Goal: Transaction & Acquisition: Purchase product/service

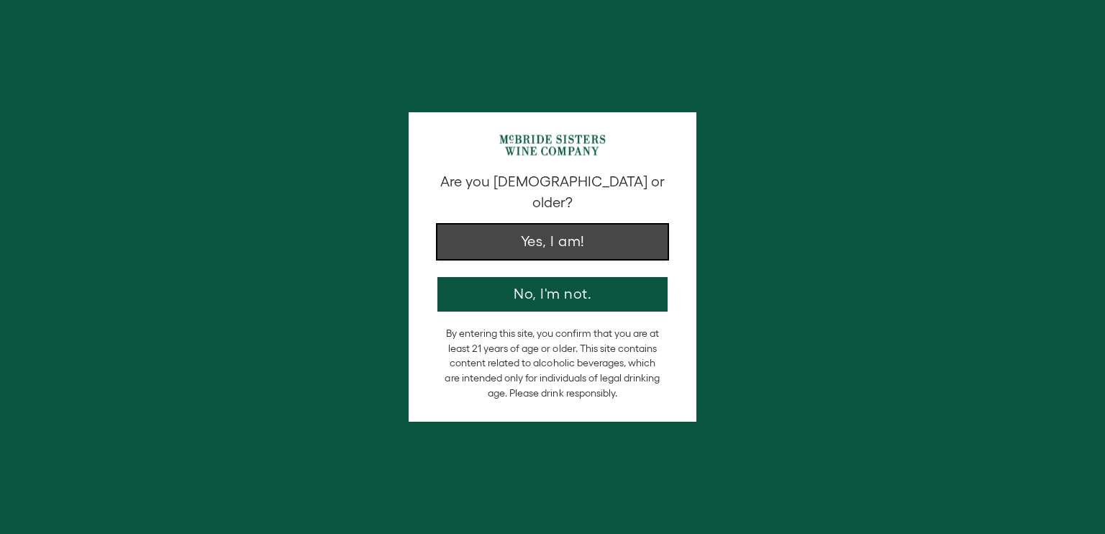
click at [539, 224] on button "Yes, I am!" at bounding box center [552, 241] width 230 height 35
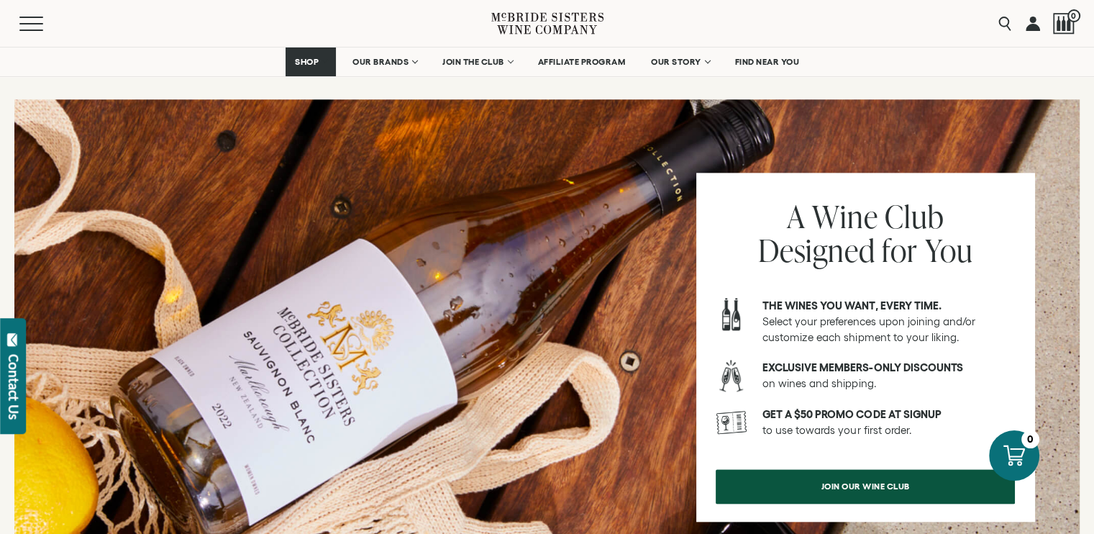
scroll to position [1367, 0]
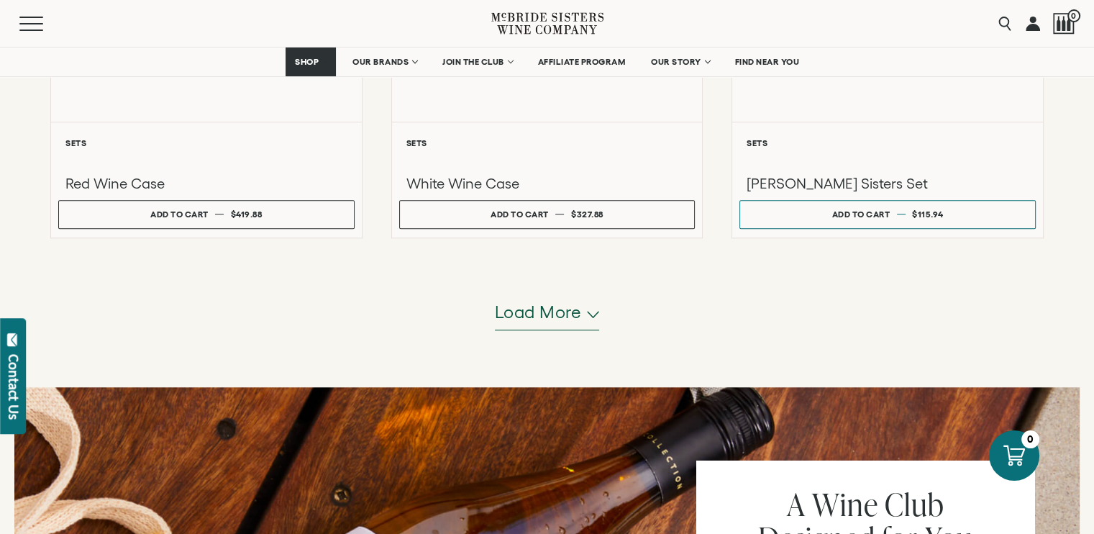
click at [534, 310] on span "Load more" at bounding box center [538, 312] width 87 height 24
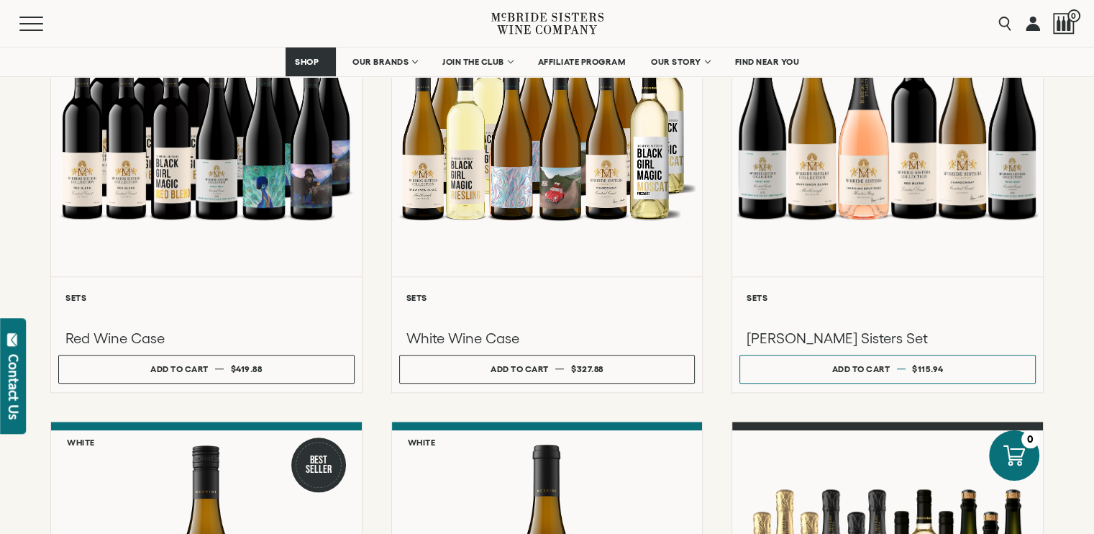
scroll to position [1151, 0]
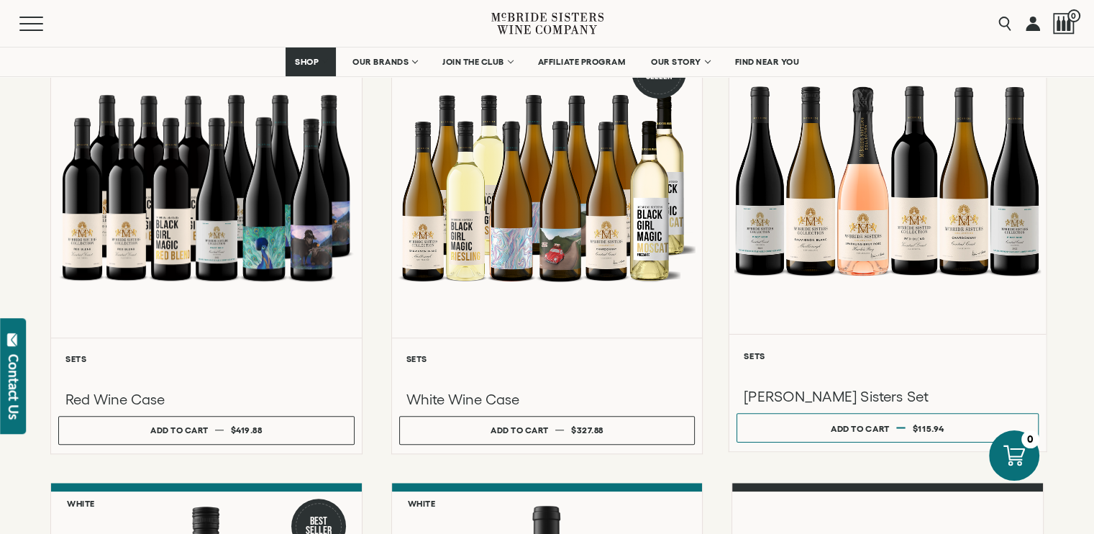
click at [862, 228] on div at bounding box center [887, 180] width 317 height 306
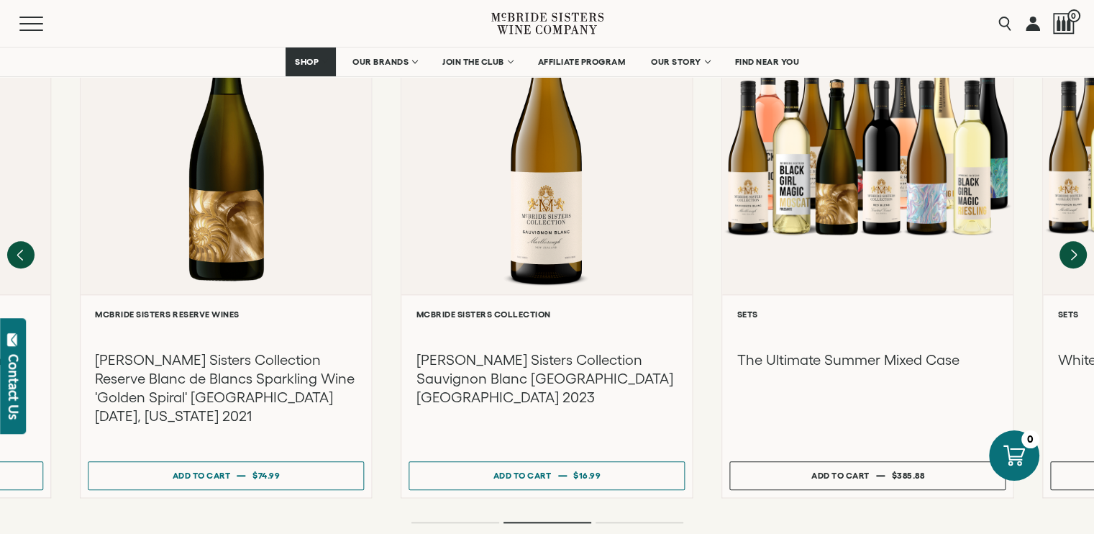
scroll to position [1295, 0]
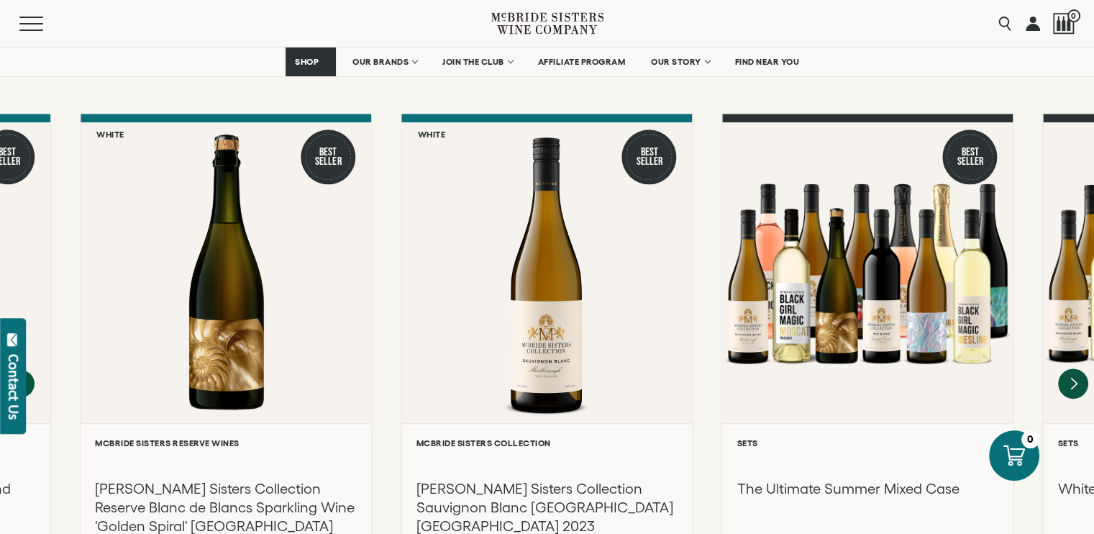
click at [1078, 368] on icon "Next" at bounding box center [1073, 383] width 30 height 30
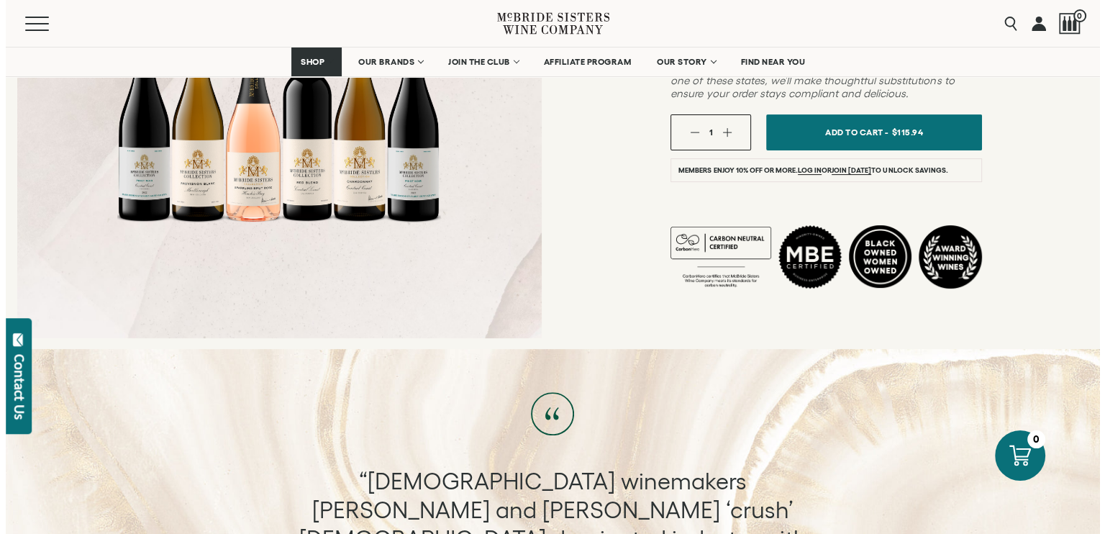
scroll to position [360, 0]
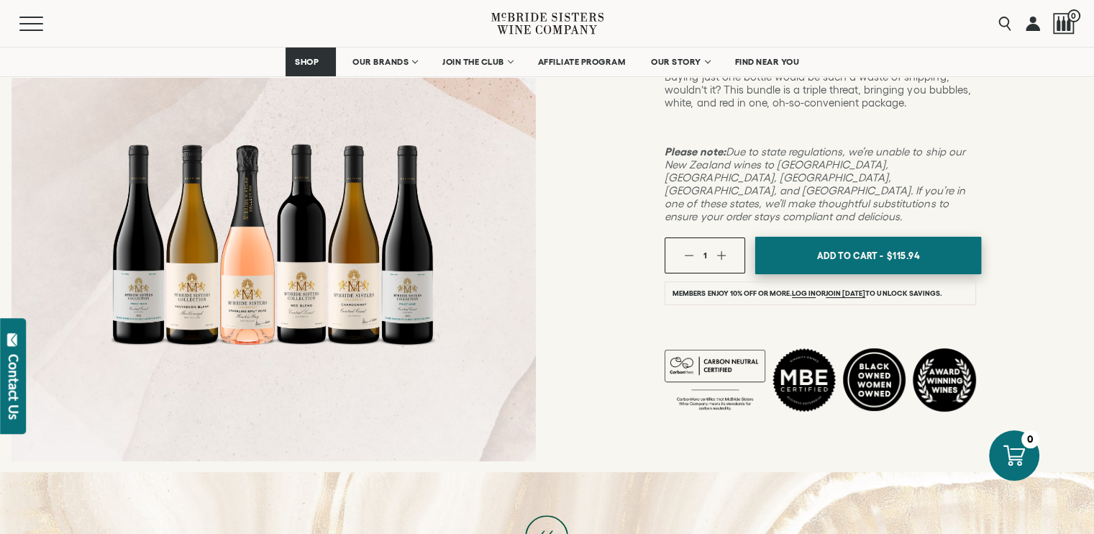
click at [852, 245] on span "Add To Cart -" at bounding box center [850, 256] width 66 height 22
